Goal: Communication & Community: Answer question/provide support

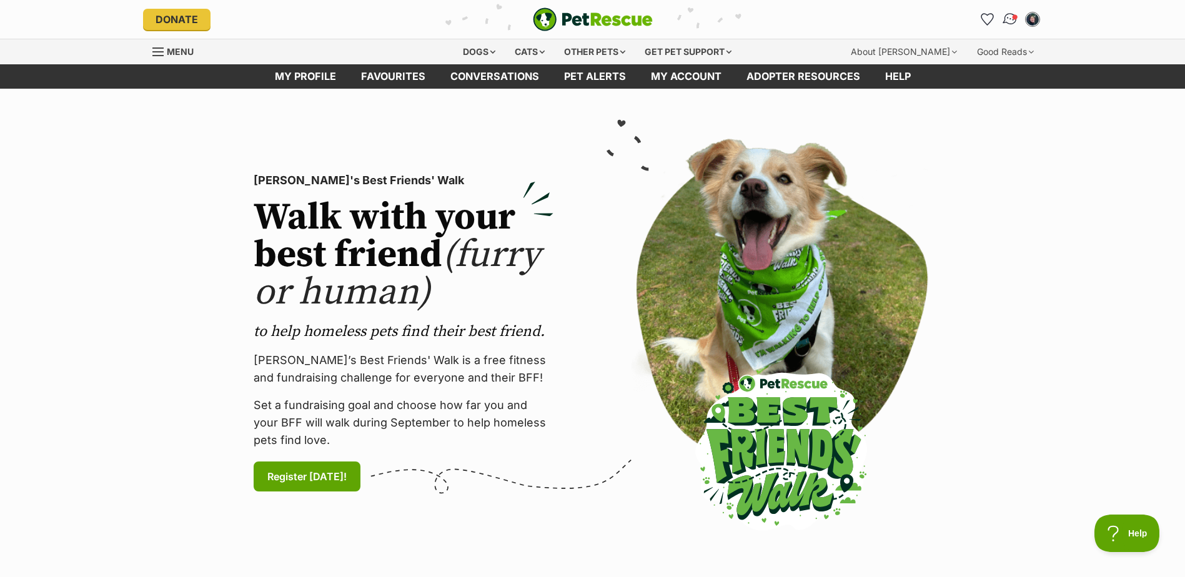
click at [1011, 18] on img "Conversations" at bounding box center [1009, 19] width 17 height 16
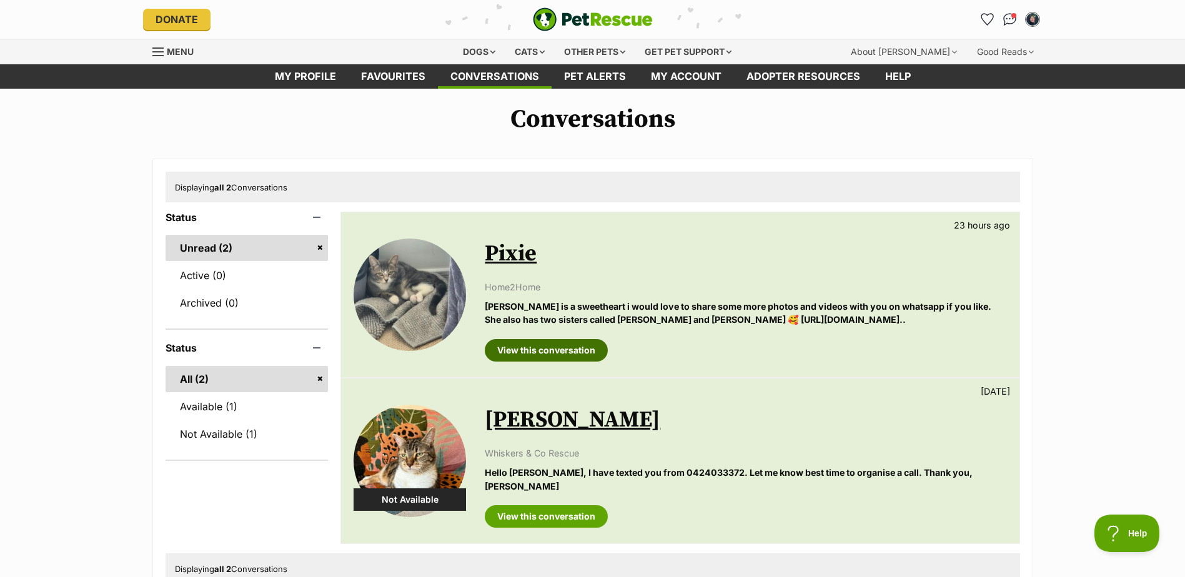
click at [540, 352] on link "View this conversation" at bounding box center [546, 350] width 123 height 22
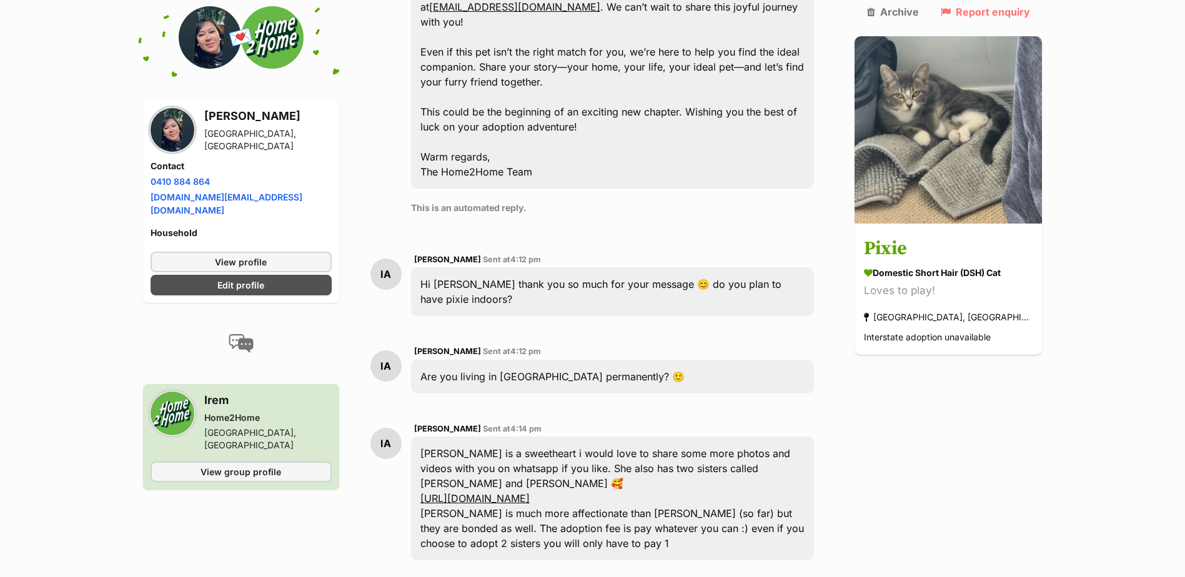
scroll to position [1014, 0]
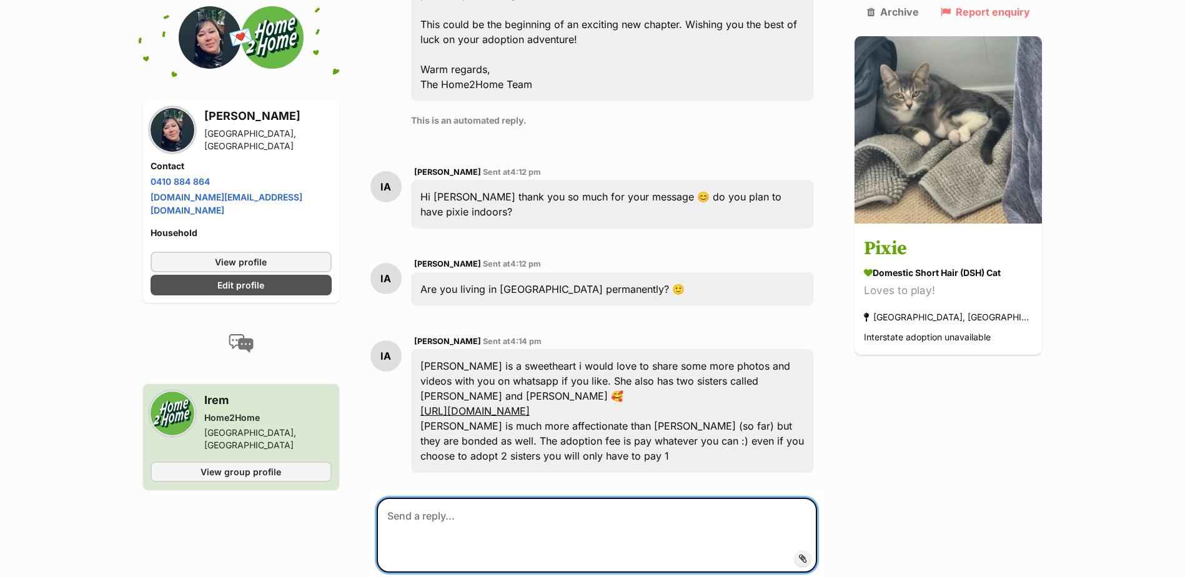
click at [662, 498] on textarea at bounding box center [597, 535] width 441 height 75
type textarea "Yes indoor and more outdoor activities. We have great friendly parks here in Ze…"
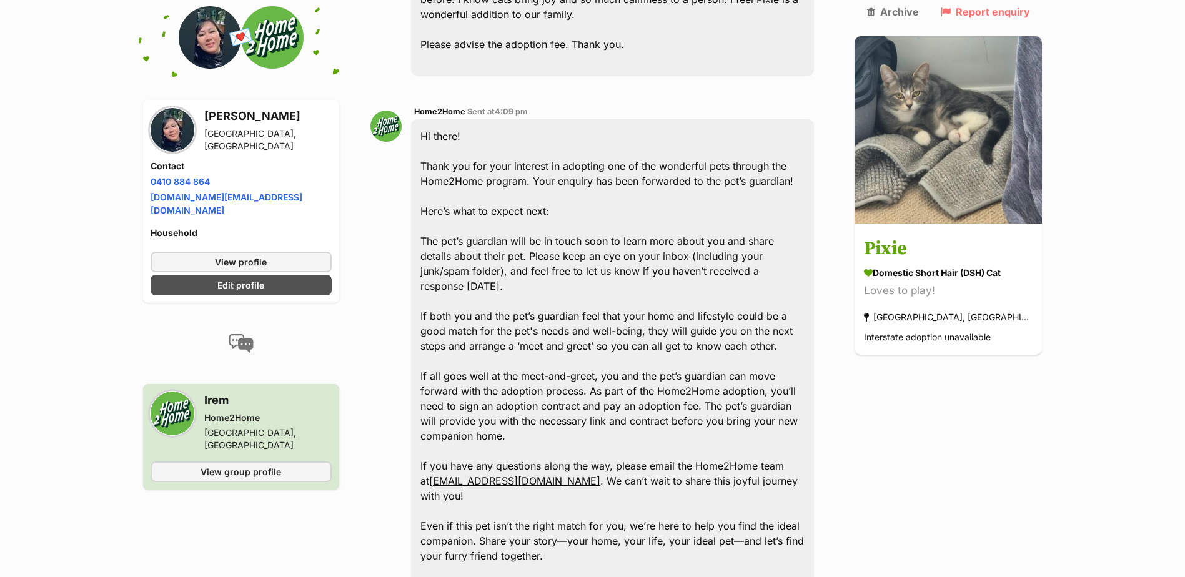
scroll to position [452, 0]
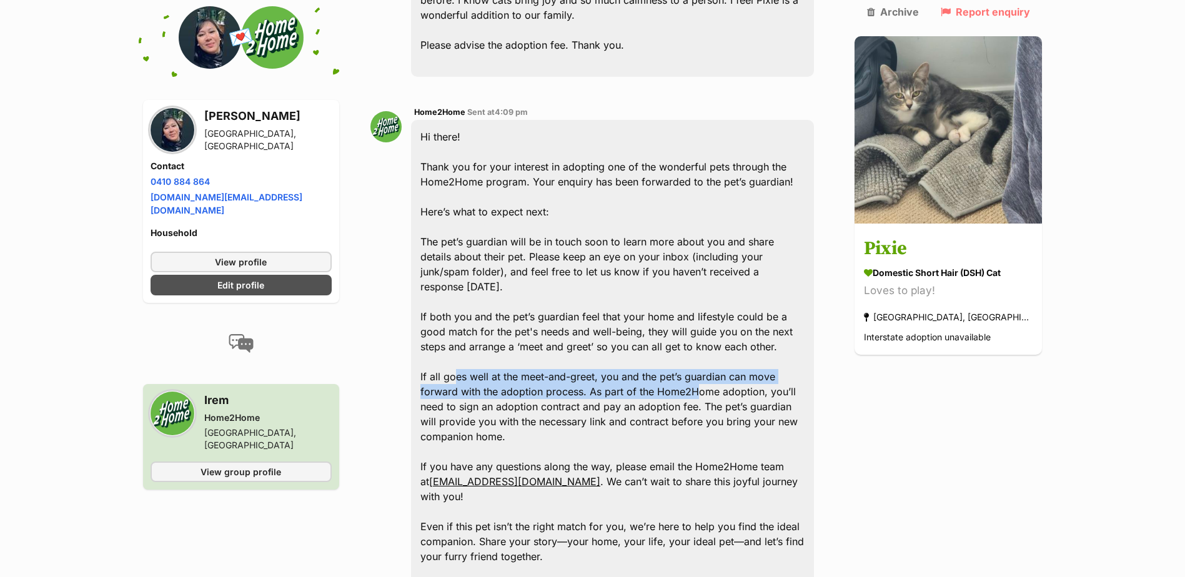
drag, startPoint x: 466, startPoint y: 304, endPoint x: 662, endPoint y: 315, distance: 196.4
click at [662, 315] on div "Hi there! Thank you for your interest in adopting one of the wonderful pets thr…" at bounding box center [612, 391] width 403 height 543
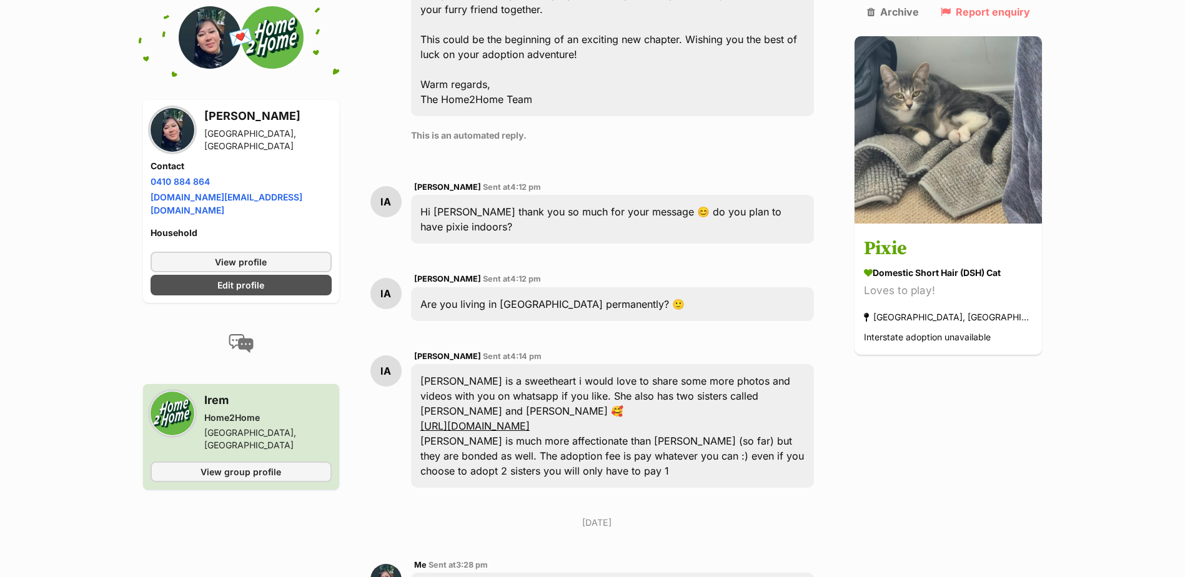
scroll to position [1077, 0]
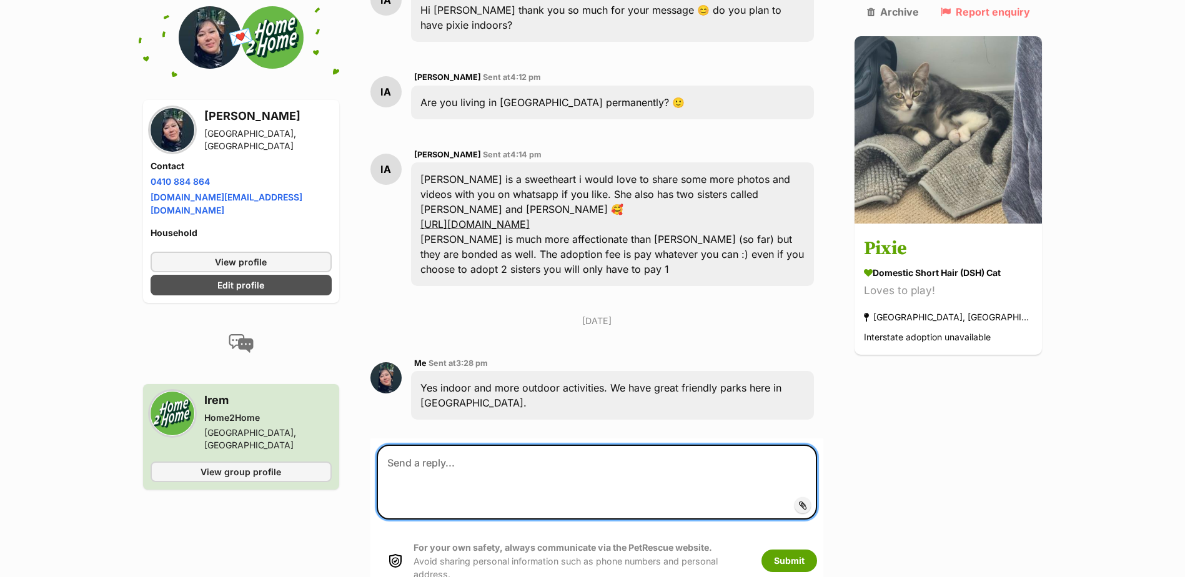
scroll to position [1202, 0]
type textarea "Yes permanently living in [GEOGRAPHIC_DATA], own property."
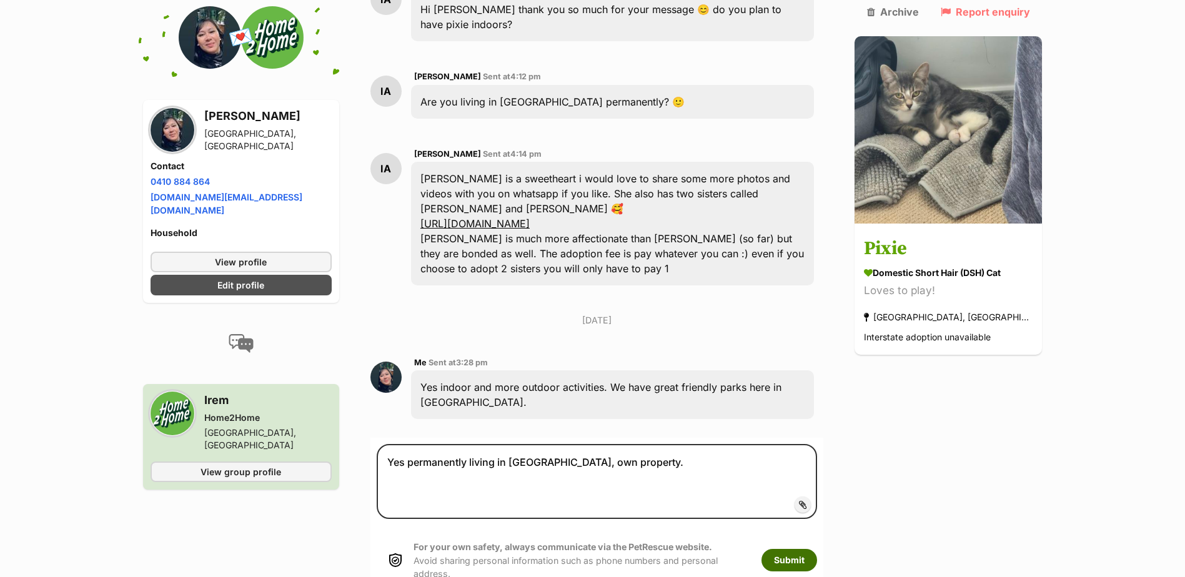
drag, startPoint x: 821, startPoint y: 419, endPoint x: 828, endPoint y: 418, distance: 7.0
click at [817, 549] on button "Submit" at bounding box center [789, 560] width 56 height 22
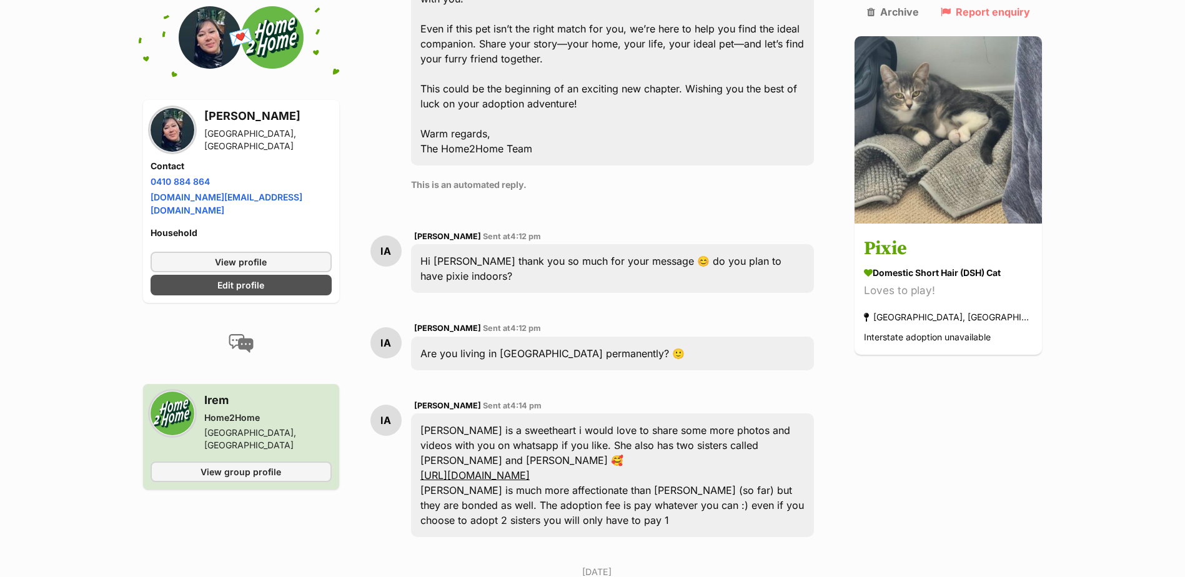
scroll to position [941, 0]
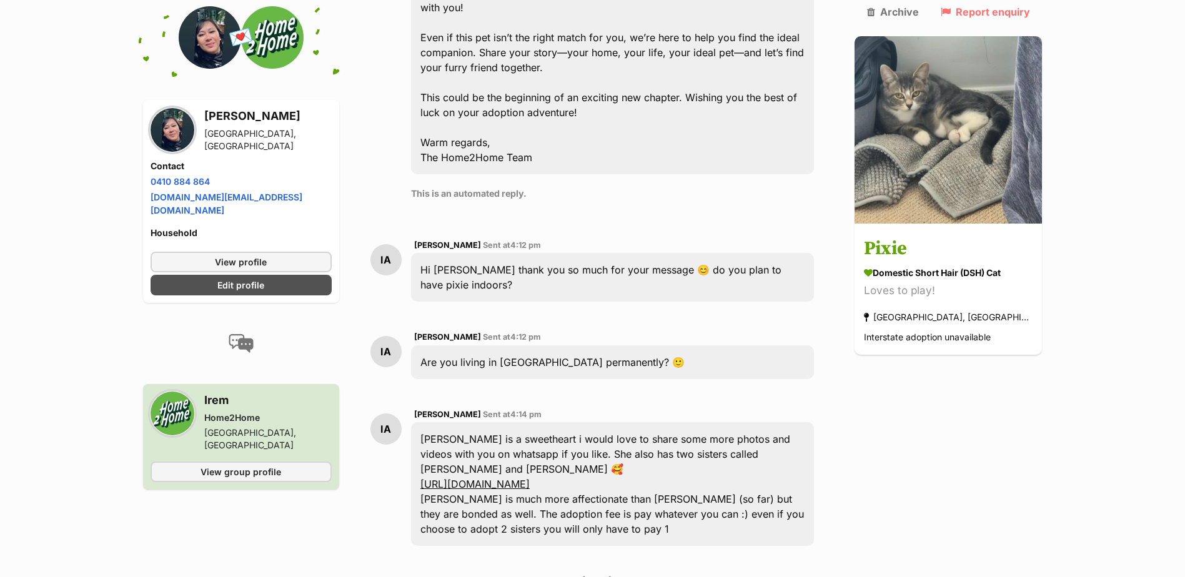
click at [530, 478] on link "[URL][DOMAIN_NAME]" at bounding box center [474, 484] width 109 height 12
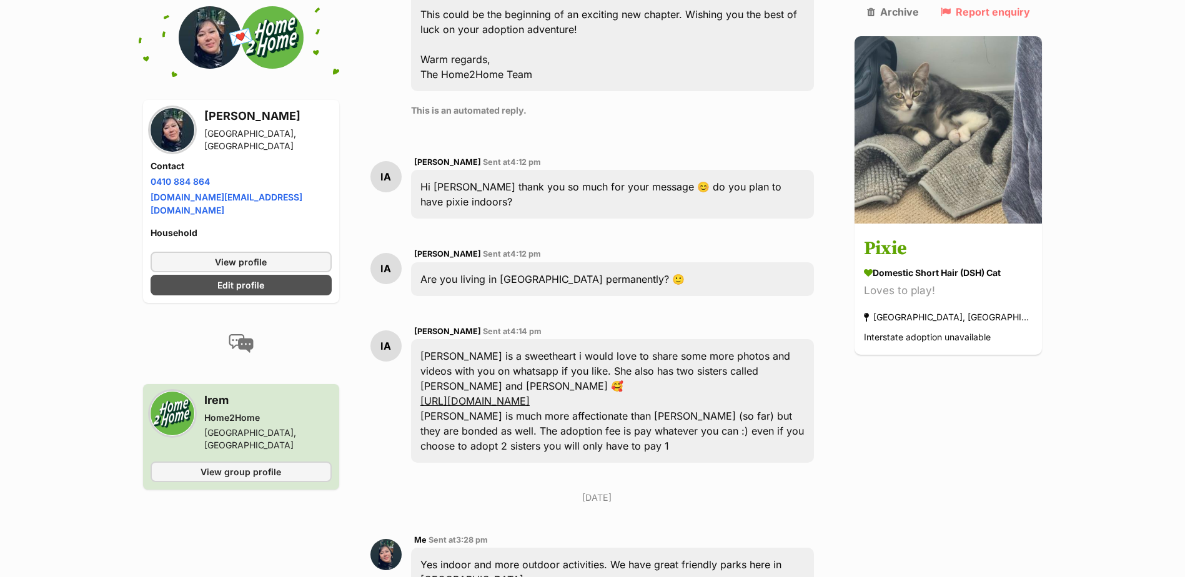
scroll to position [1129, 0]
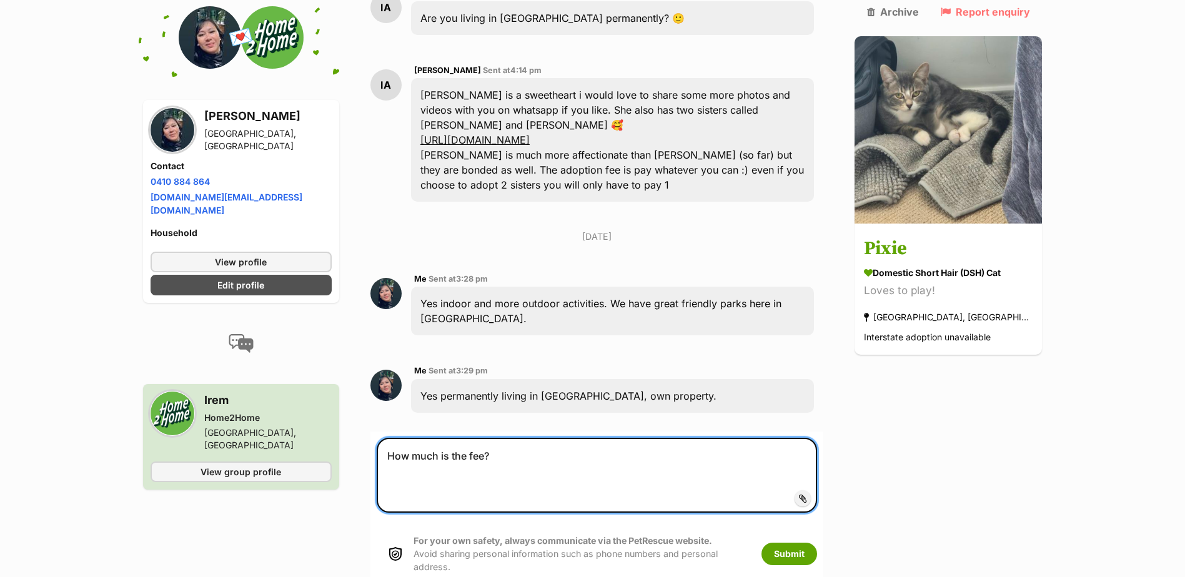
scroll to position [1316, 0]
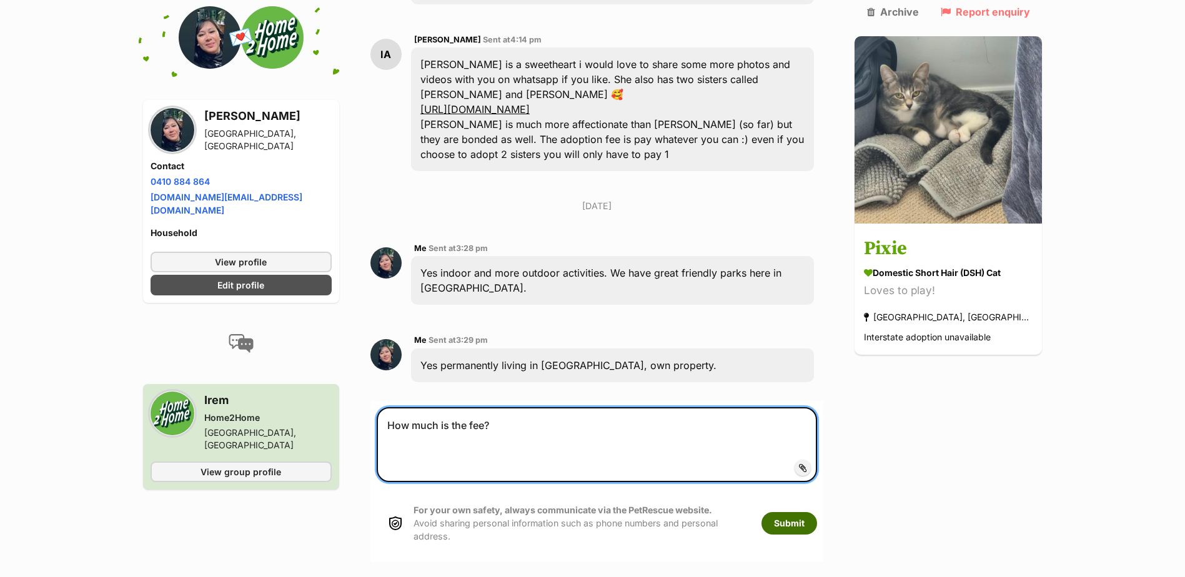
type textarea "How much is the fee?"
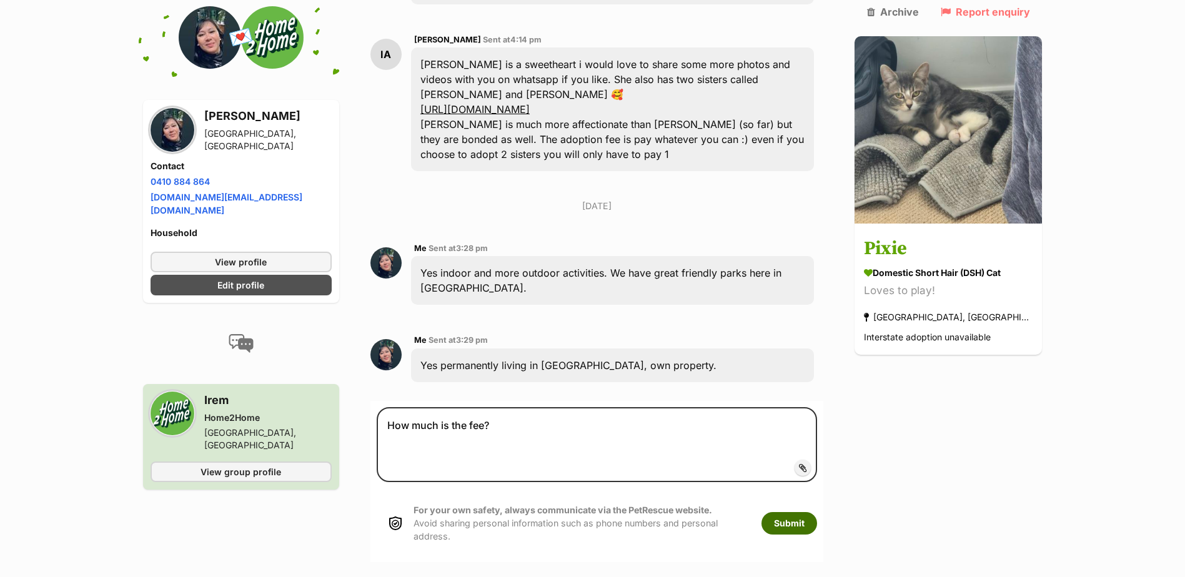
click at [817, 512] on button "Submit" at bounding box center [789, 523] width 56 height 22
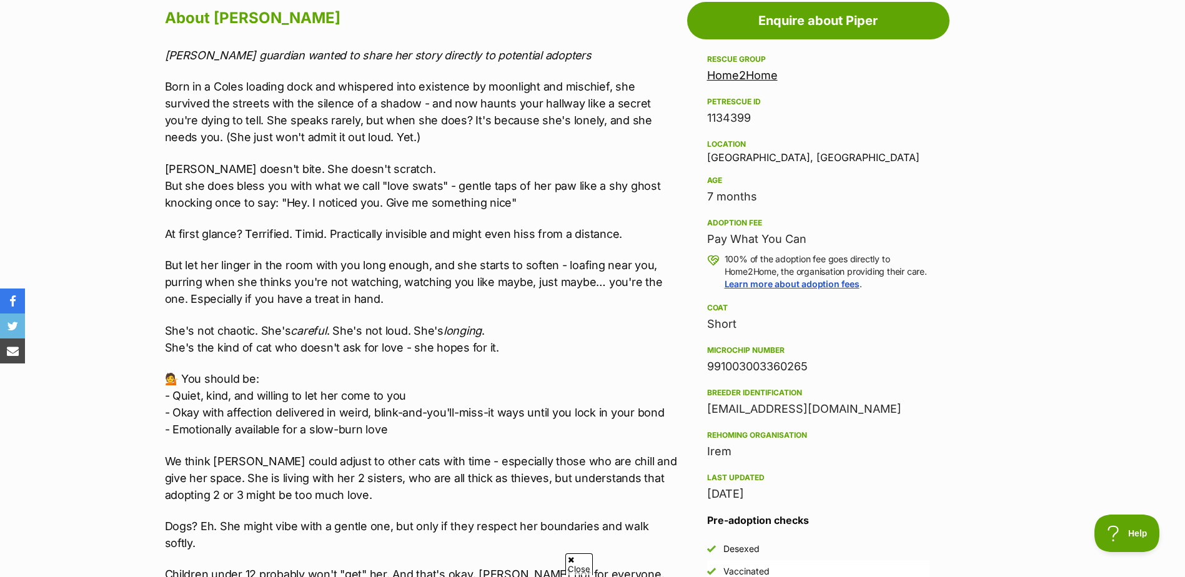
scroll to position [750, 0]
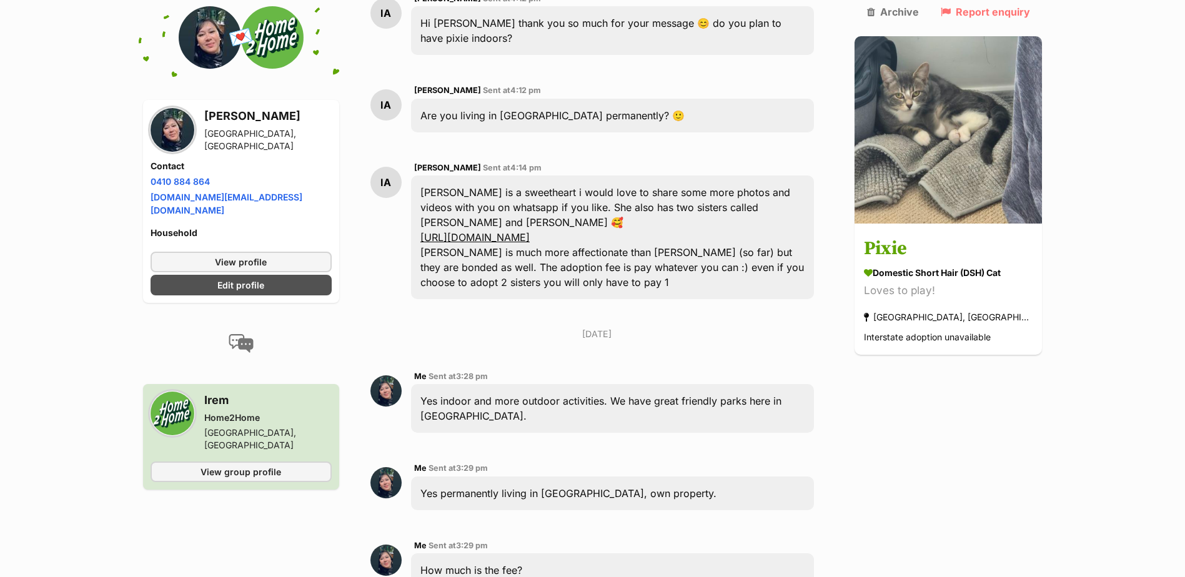
scroll to position [1187, 0]
